Goal: Task Accomplishment & Management: Use online tool/utility

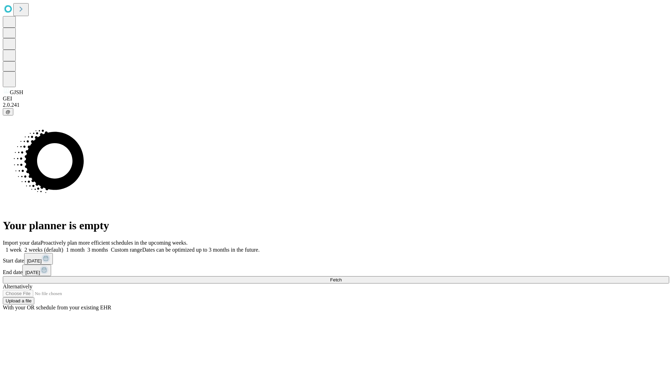
click at [342, 277] on span "Fetch" at bounding box center [336, 279] width 12 height 5
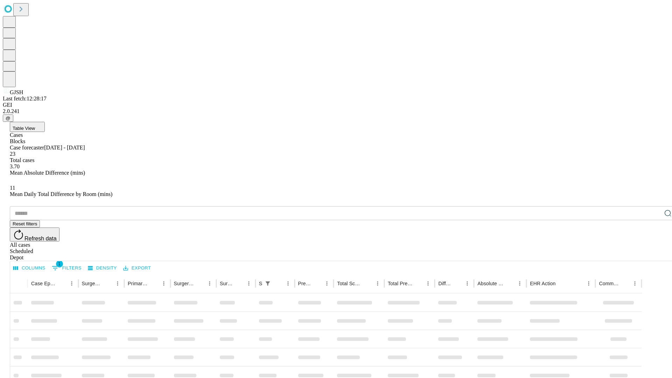
click at [654, 255] on div "Depot" at bounding box center [343, 258] width 667 height 6
